Goal: Task Accomplishment & Management: Complete application form

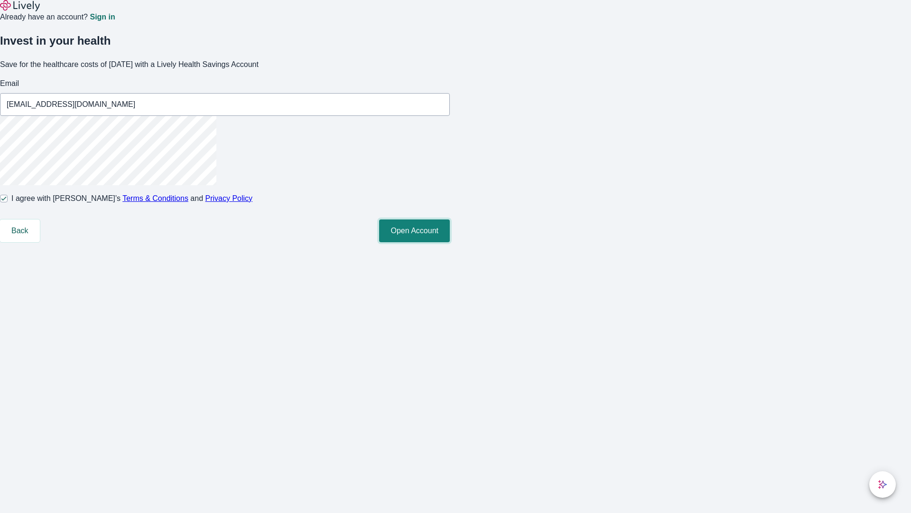
click at [450, 242] on button "Open Account" at bounding box center [414, 230] width 71 height 23
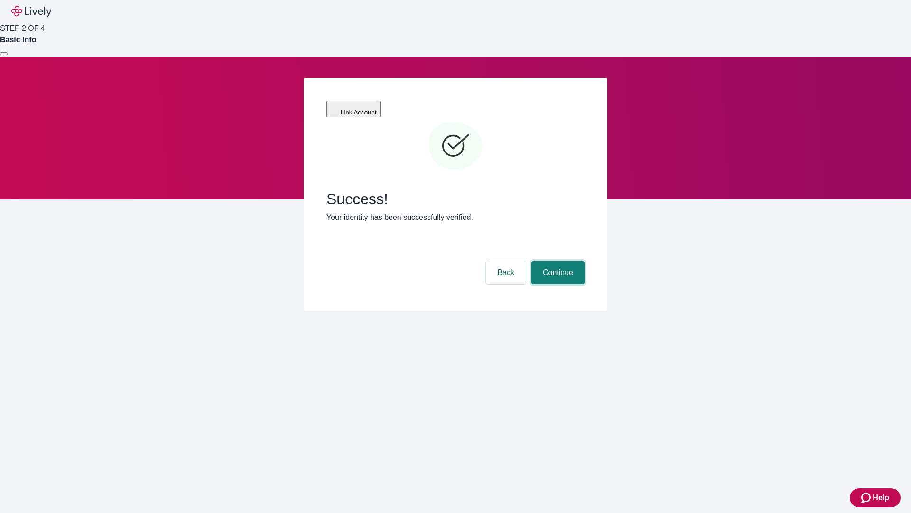
click at [557, 261] on button "Continue" at bounding box center [558, 272] width 53 height 23
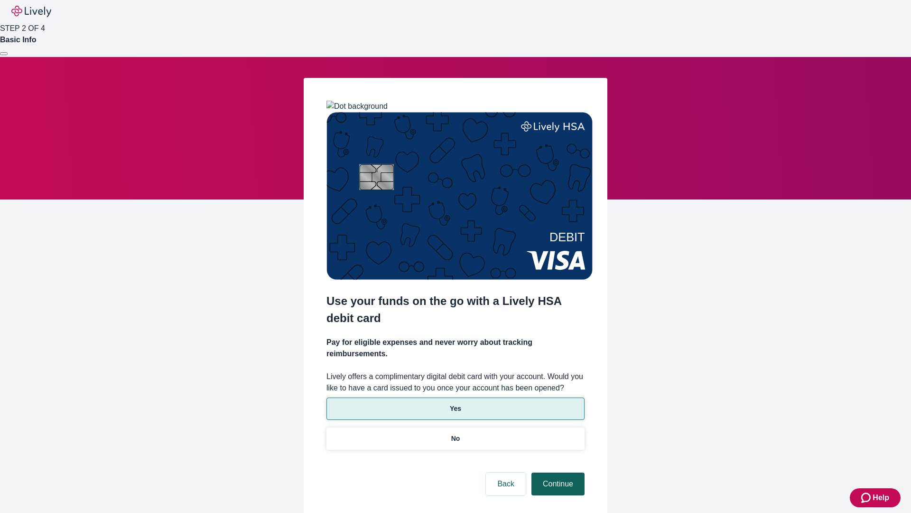
click at [455, 403] on p "Yes" at bounding box center [455, 408] width 11 height 10
click at [557, 472] on button "Continue" at bounding box center [558, 483] width 53 height 23
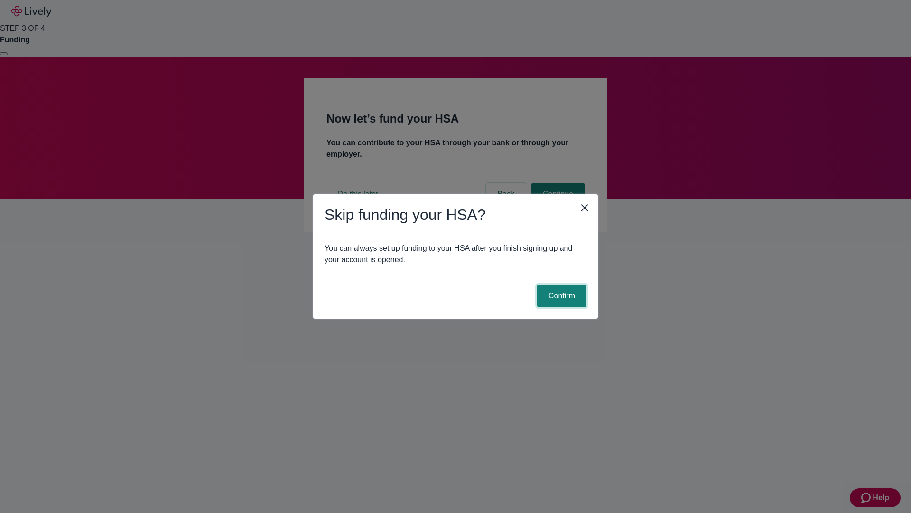
click at [561, 296] on button "Confirm" at bounding box center [561, 295] width 49 height 23
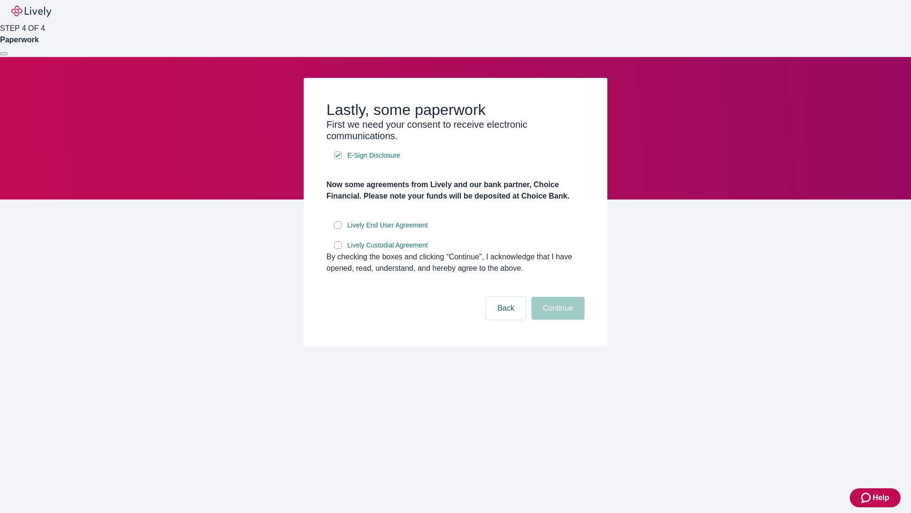
click at [338, 229] on input "Lively End User Agreement" at bounding box center [338, 225] width 8 height 8
checkbox input "true"
click at [338, 249] on input "Lively Custodial Agreement" at bounding box center [338, 245] width 8 height 8
checkbox input "true"
click at [557, 319] on button "Continue" at bounding box center [558, 308] width 53 height 23
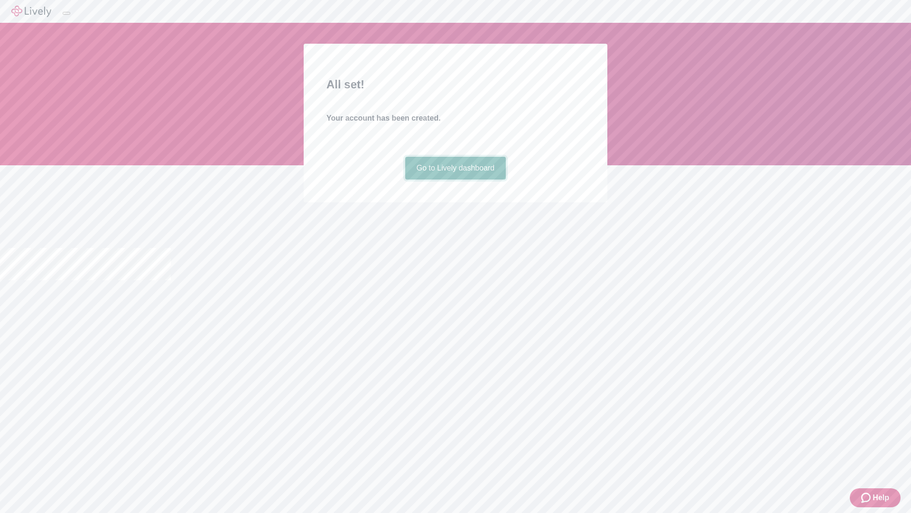
click at [455, 179] on link "Go to Lively dashboard" at bounding box center [455, 168] width 101 height 23
